Goal: Book appointment/travel/reservation

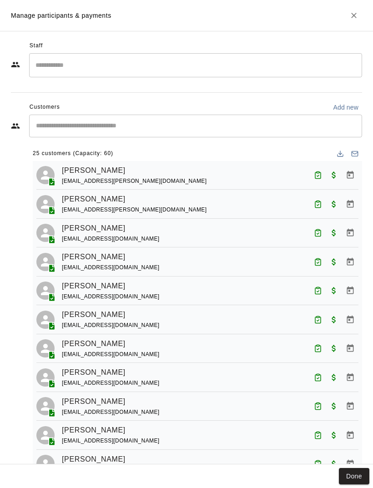
scroll to position [437, 0]
click at [354, 15] on icon "Close" at bounding box center [353, 15] width 5 height 5
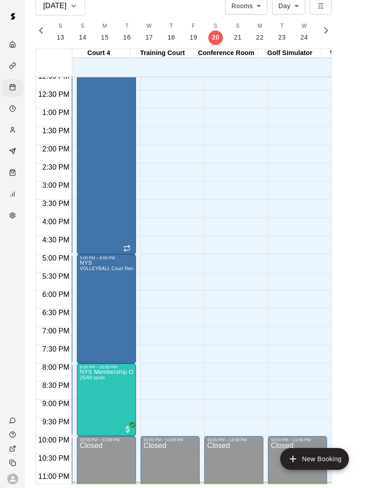
scroll to position [0, 135]
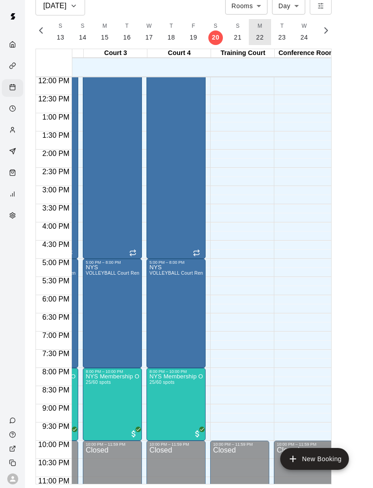
click at [261, 31] on button "M 22" at bounding box center [260, 32] width 22 height 26
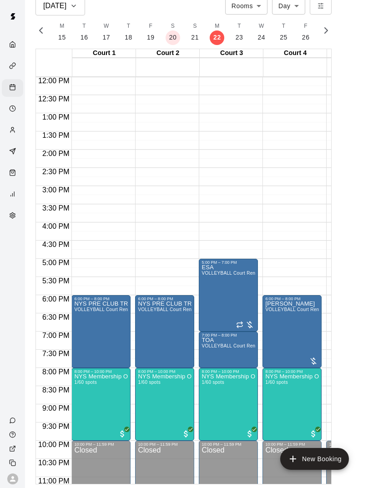
click at [87, 406] on img "edit" at bounding box center [84, 405] width 10 height 10
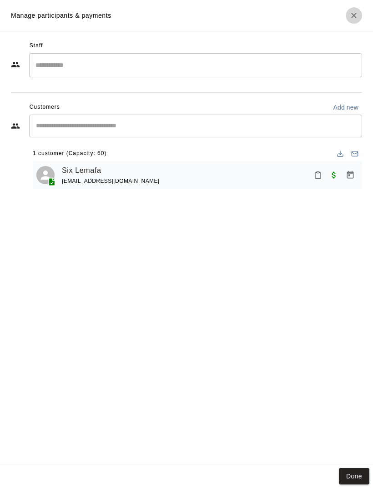
click at [357, 17] on icon "Close" at bounding box center [353, 15] width 9 height 9
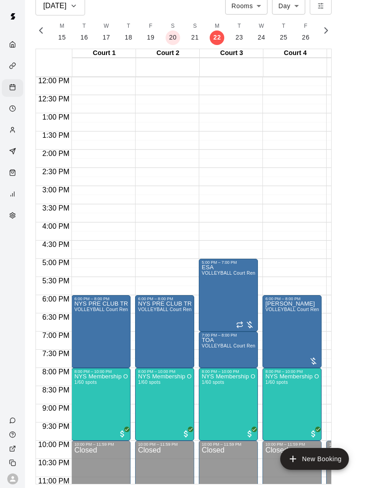
click at [83, 406] on img "edit" at bounding box center [84, 405] width 10 height 10
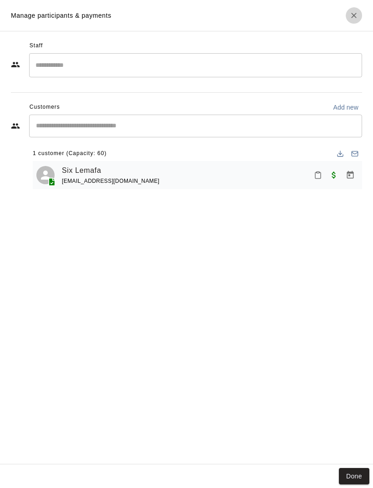
click at [354, 15] on icon "Close" at bounding box center [353, 15] width 5 height 5
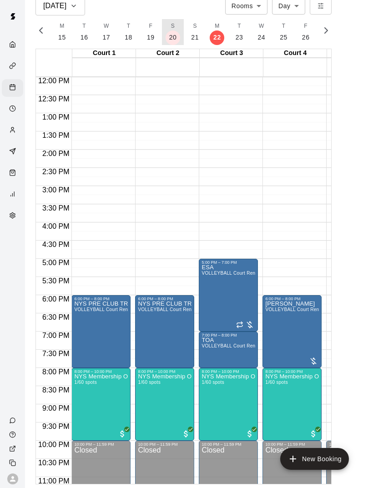
click at [171, 38] on p "20" at bounding box center [173, 38] width 8 height 10
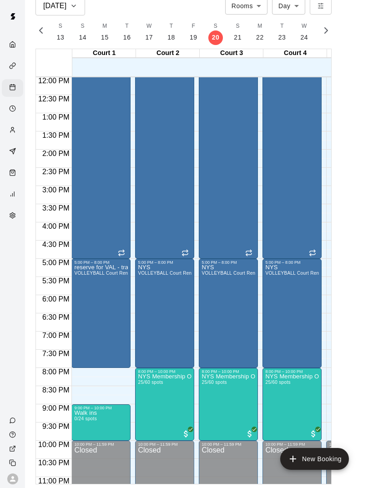
click at [162, 385] on span "25/60 spots" at bounding box center [150, 382] width 25 height 5
click at [142, 408] on img "edit" at bounding box center [147, 410] width 10 height 10
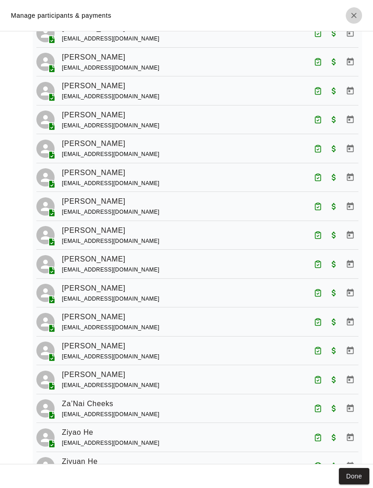
click at [351, 17] on icon "Close" at bounding box center [353, 15] width 9 height 9
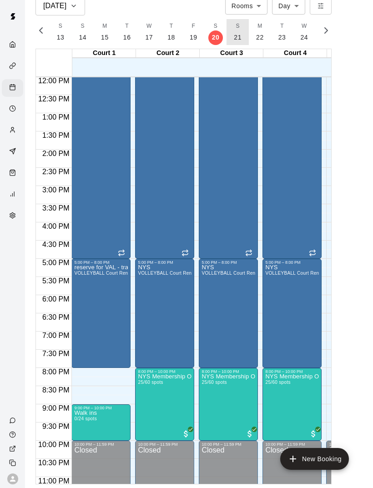
click at [239, 32] on button "S 21" at bounding box center [238, 32] width 22 height 26
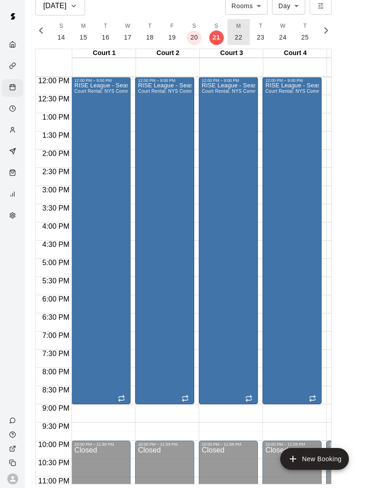
click at [238, 37] on p "22" at bounding box center [239, 38] width 8 height 10
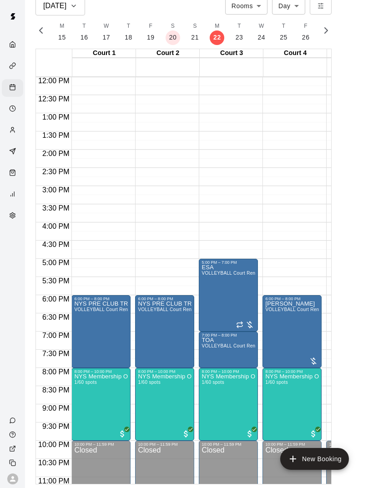
click at [146, 405] on img "edit" at bounding box center [147, 405] width 10 height 10
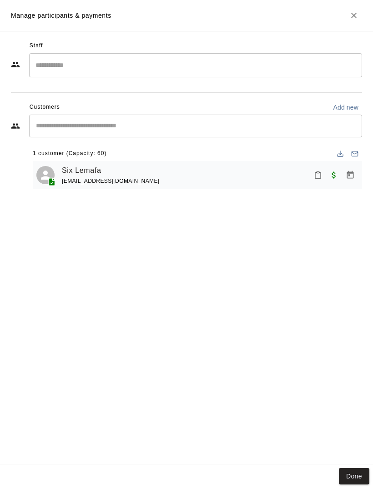
scroll to position [0, 0]
